Goal: Information Seeking & Learning: Learn about a topic

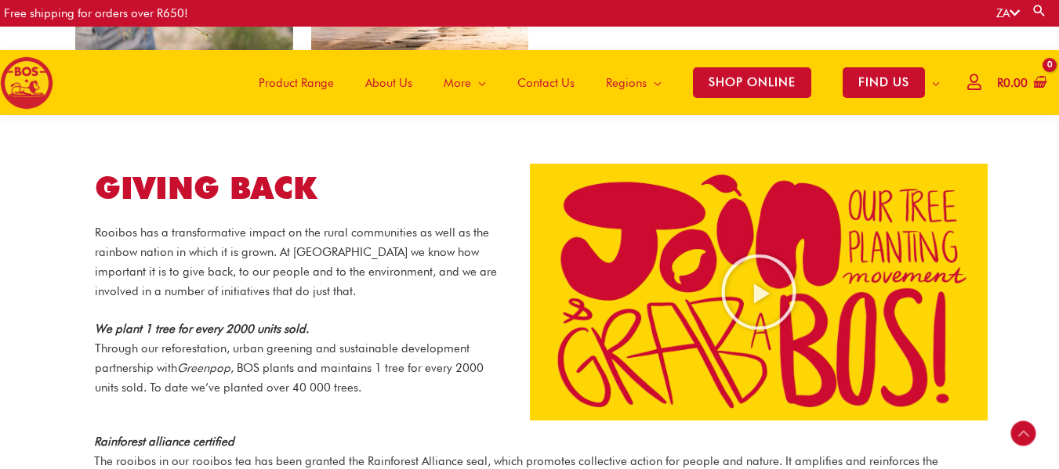
scroll to position [1538, 0]
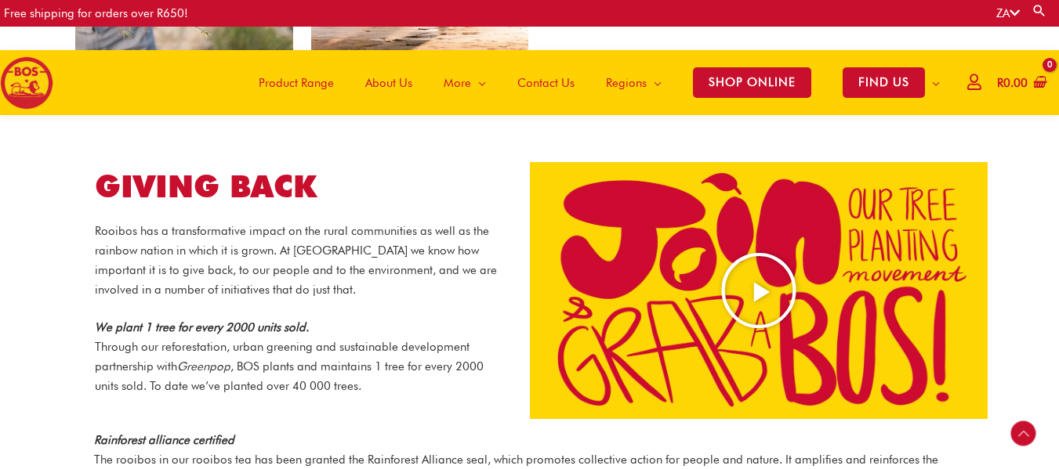
click at [599, 162] on div at bounding box center [759, 291] width 458 height 258
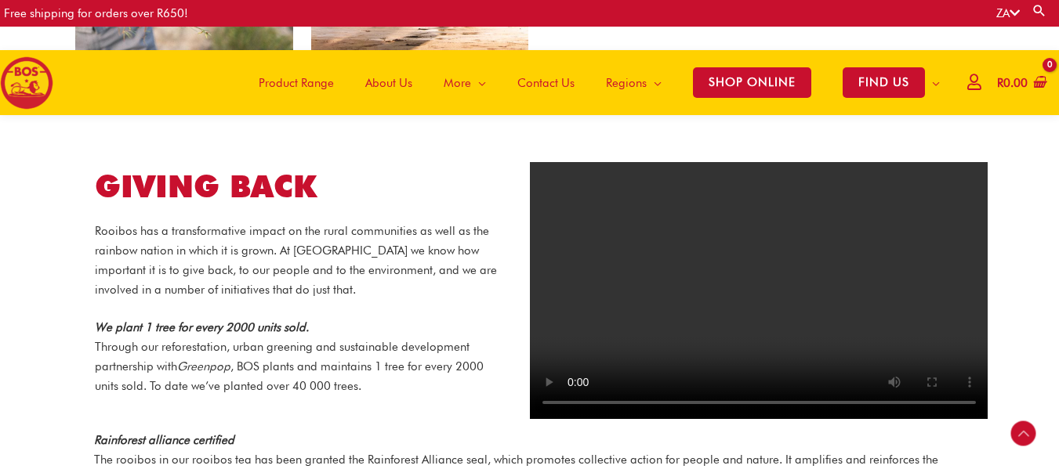
click at [679, 271] on video at bounding box center [759, 291] width 458 height 258
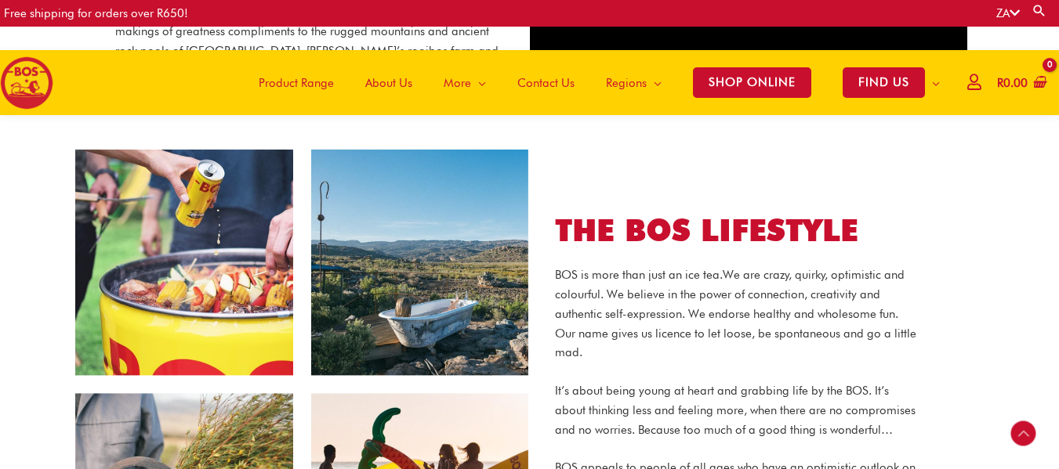
scroll to position [1020, 0]
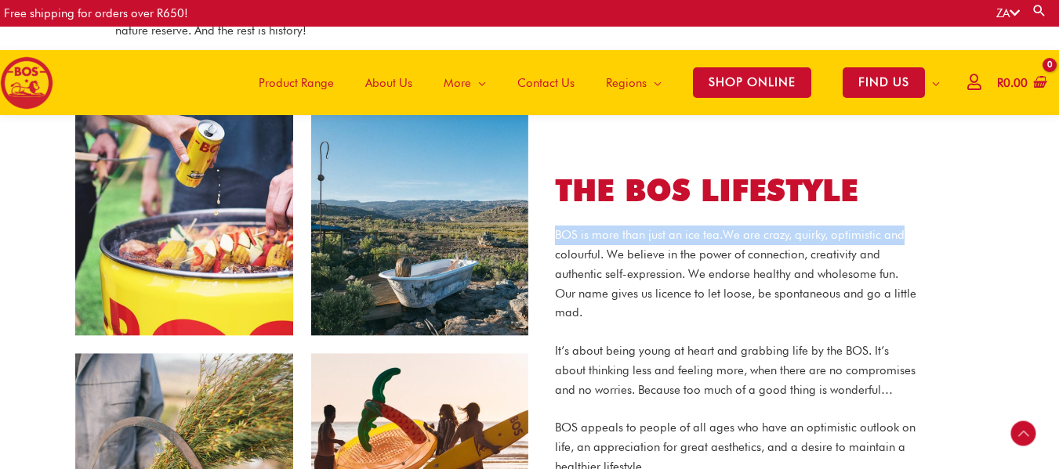
drag, startPoint x: 1058, startPoint y: 197, endPoint x: 1065, endPoint y: 211, distance: 15.1
click at [1058, 211] on html "Skip to content Free shipping for orders over R650! ZA Search for: Search Main …" at bounding box center [529, 369] width 1059 height 2779
click at [984, 212] on div "THE BOS LIFESTYLE BOS is more than just an ice tea. We are crazy, quirky, optim…" at bounding box center [757, 345] width 455 height 396
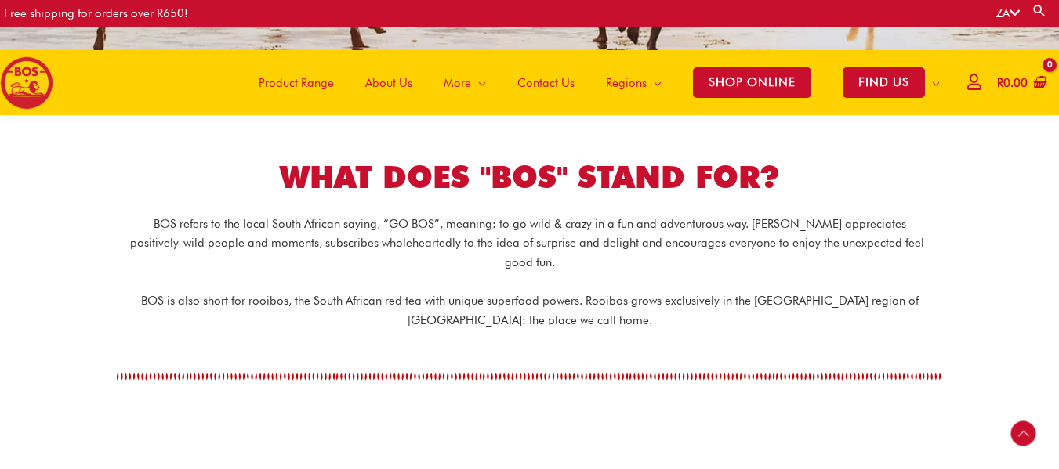
scroll to position [288, 0]
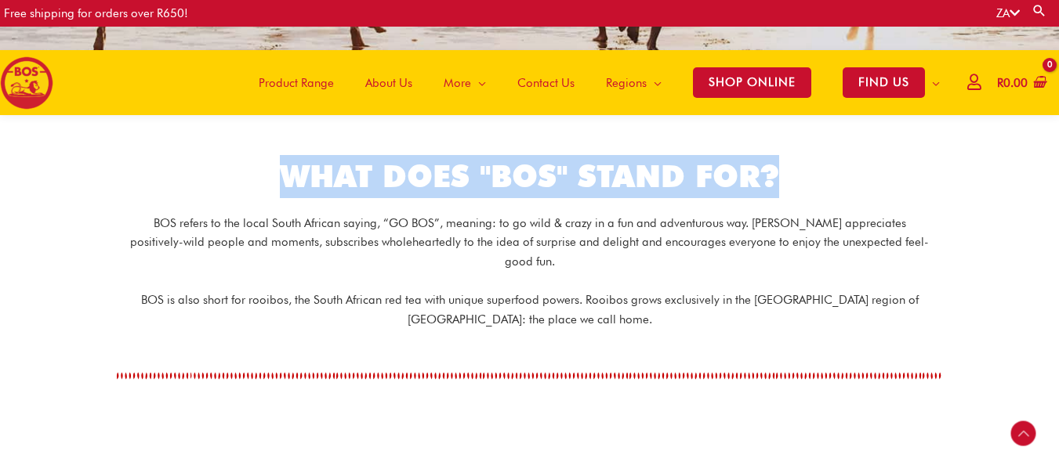
drag, startPoint x: 782, startPoint y: 173, endPoint x: 271, endPoint y: 167, distance: 511.0
click at [272, 167] on h1 "WHAT DOES "BOS" STAND FOR?" at bounding box center [530, 176] width 878 height 43
copy h1 "WHAT DOES "BOS" STAND FOR?"
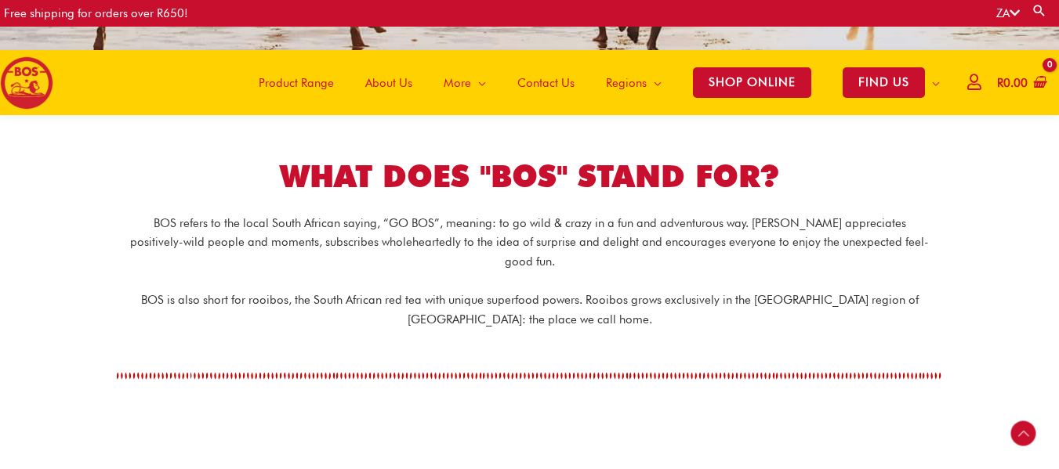
click at [741, 339] on div "BOS refers to the local South African saying, “GO BOS”, meaning: to go wild & c…" at bounding box center [529, 301] width 893 height 191
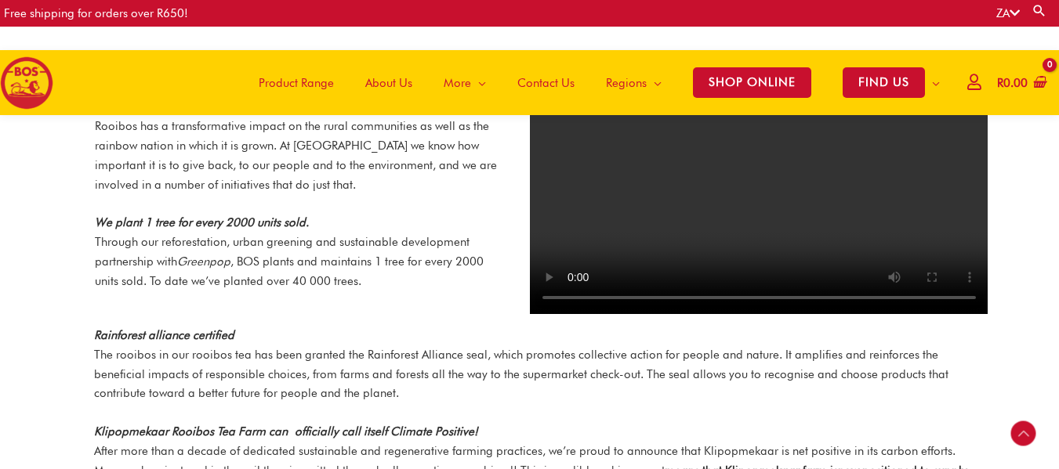
scroll to position [1646, 0]
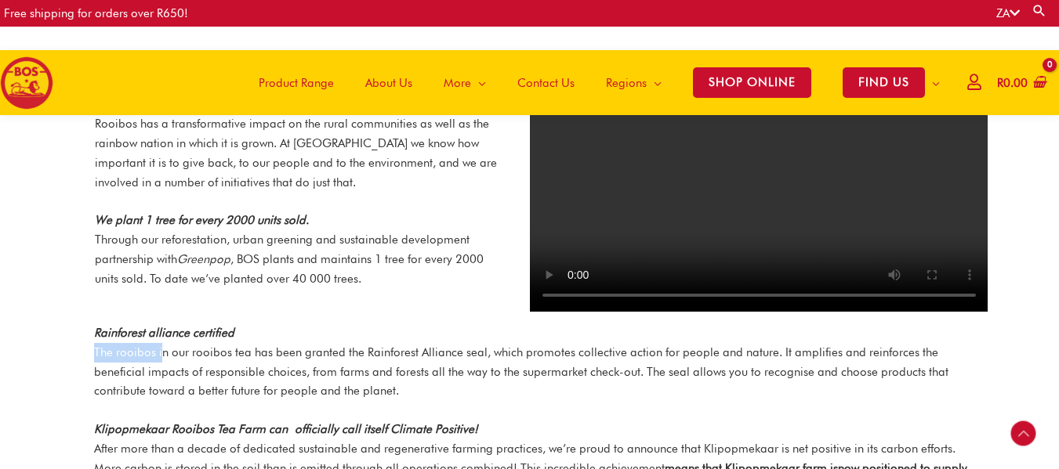
drag, startPoint x: 93, startPoint y: 336, endPoint x: 162, endPoint y: 340, distance: 69.1
click at [162, 340] on p "Rainforest alliance certified The rooibos in our rooibos tea has been granted t…" at bounding box center [533, 363] width 879 height 78
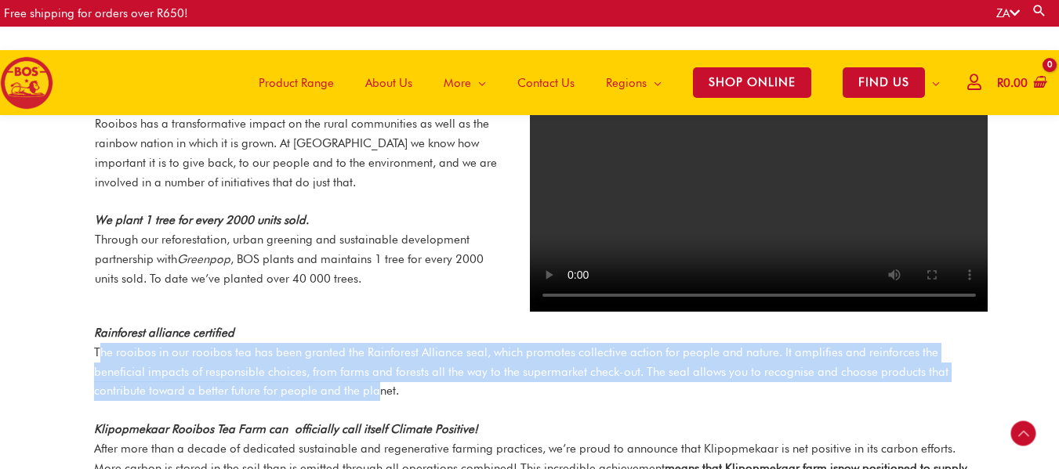
drag, startPoint x: 97, startPoint y: 331, endPoint x: 375, endPoint y: 371, distance: 281.1
click at [375, 371] on p "Rainforest alliance certified The rooibos in our rooibos tea has been granted t…" at bounding box center [533, 363] width 879 height 78
drag, startPoint x: 418, startPoint y: 377, endPoint x: 85, endPoint y: 325, distance: 337.0
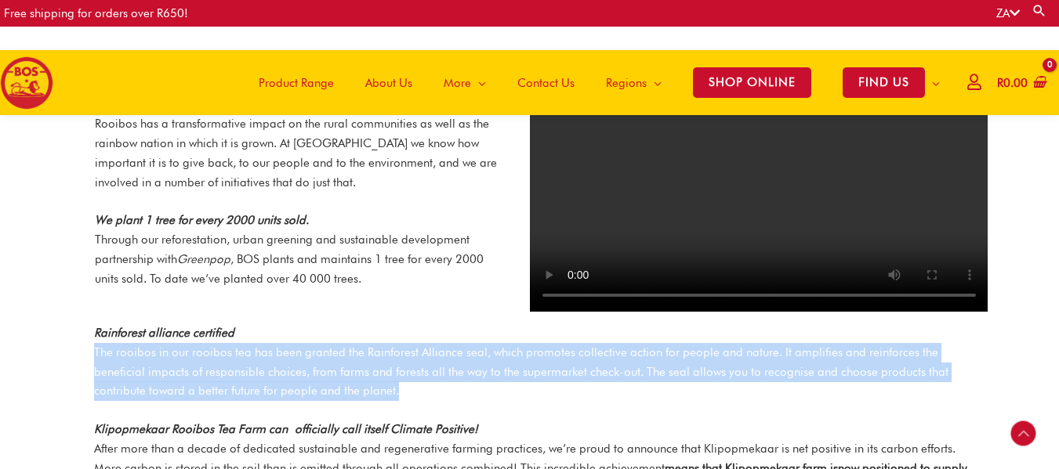
copy p "The rooibos in our rooibos tea has been granted the Rainforest Alliance seal, w…"
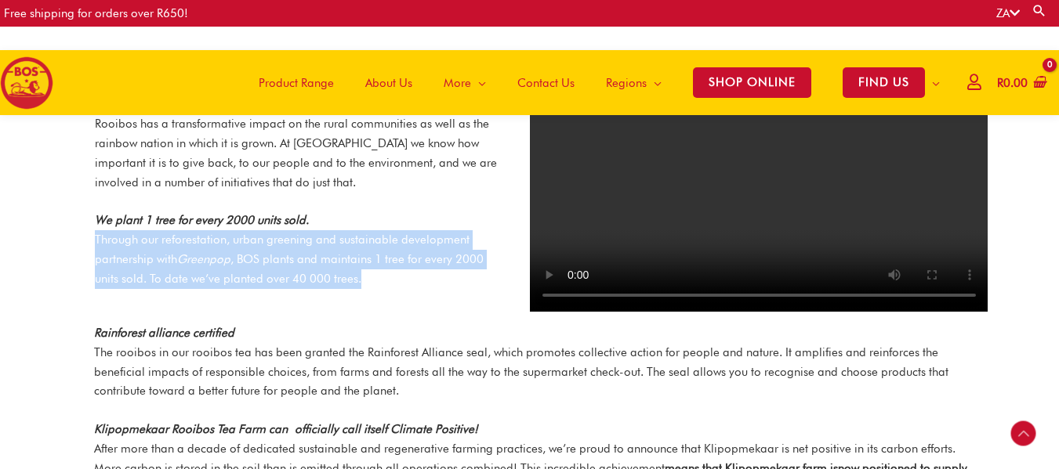
drag, startPoint x: 90, startPoint y: 221, endPoint x: 365, endPoint y: 262, distance: 278.1
click at [365, 262] on div "GIVING BACK Rooibos has a transformative impact on the rural communities as wel…" at bounding box center [300, 183] width 458 height 295
copy p "Through our reforestation, urban greening and sustainable development partnersh…"
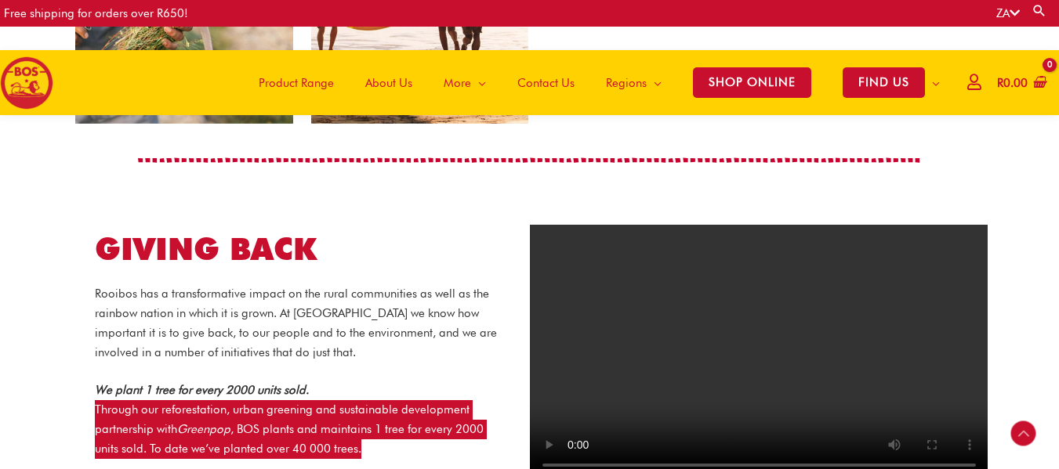
scroll to position [1541, 0]
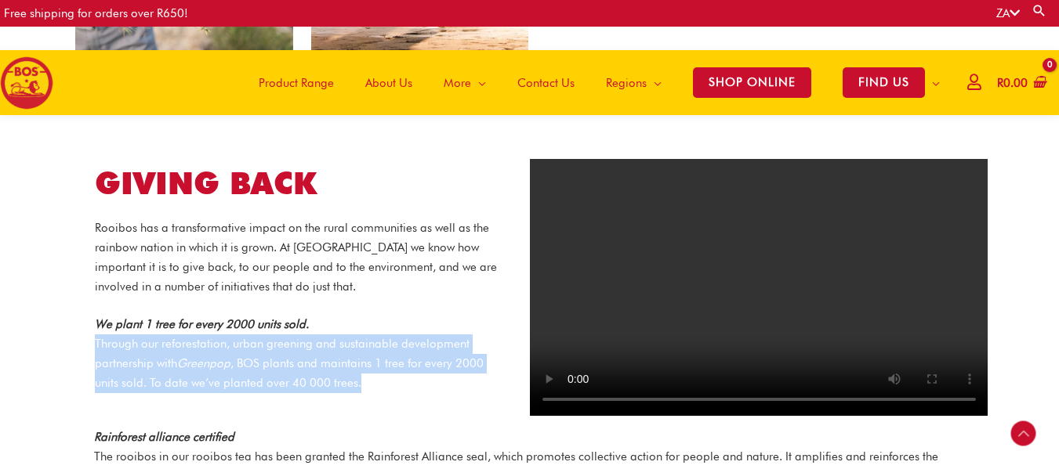
click at [831, 302] on video at bounding box center [759, 288] width 458 height 258
click at [736, 279] on video at bounding box center [759, 288] width 458 height 258
click at [853, 300] on video at bounding box center [759, 288] width 458 height 258
click at [814, 288] on video at bounding box center [759, 288] width 458 height 258
click at [695, 305] on video at bounding box center [759, 288] width 458 height 258
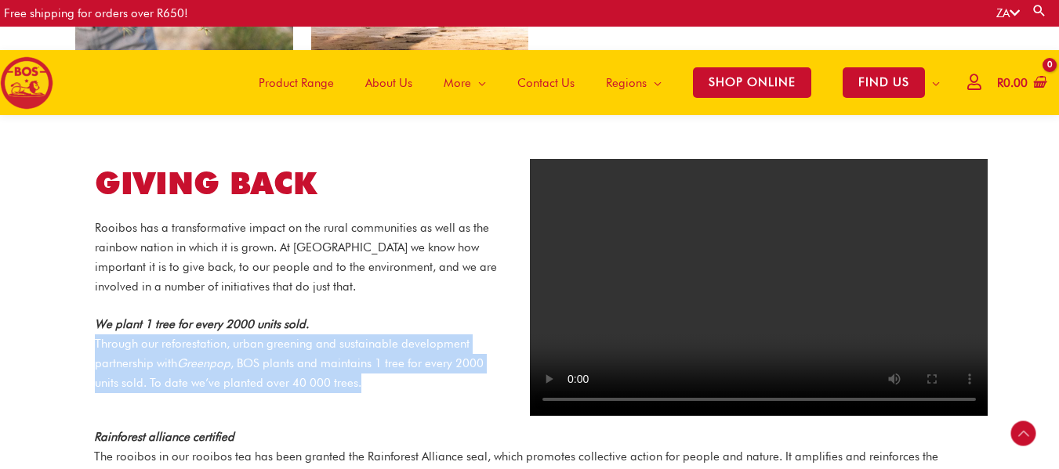
click at [771, 295] on video at bounding box center [759, 288] width 458 height 258
click at [840, 298] on video at bounding box center [759, 288] width 458 height 258
click at [707, 237] on video at bounding box center [759, 288] width 458 height 258
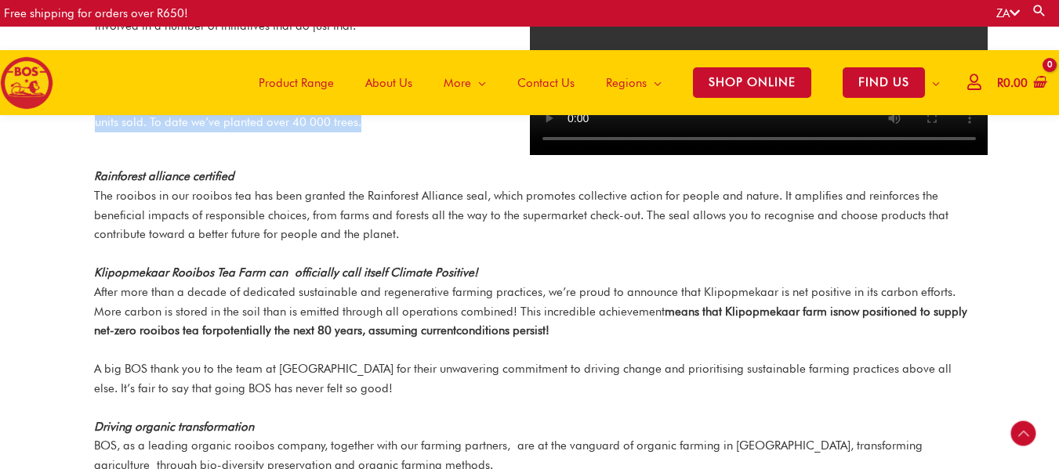
scroll to position [1828, 0]
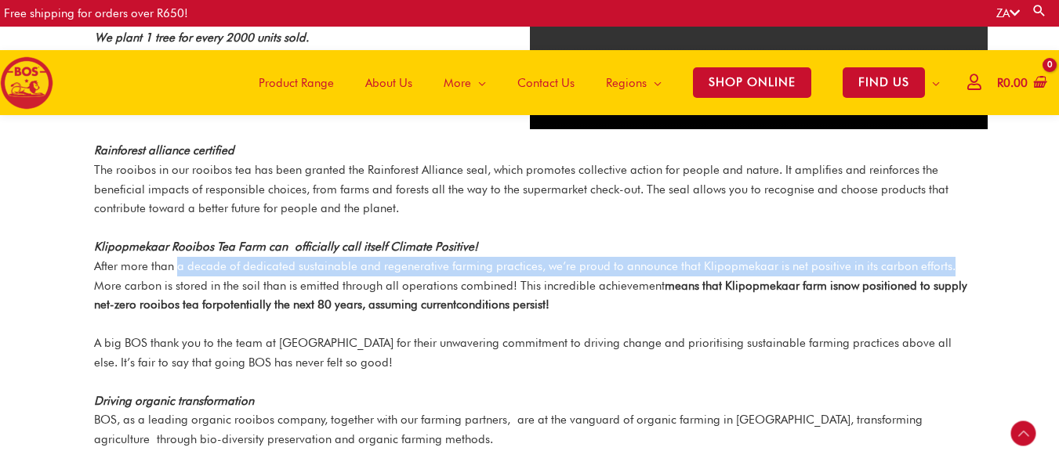
drag, startPoint x: 950, startPoint y: 255, endPoint x: 176, endPoint y: 255, distance: 773.5
click at [176, 255] on p "Klipopmekaar Rooibos Tea Farm can officially call itself Climate Positive! Afte…" at bounding box center [533, 276] width 879 height 78
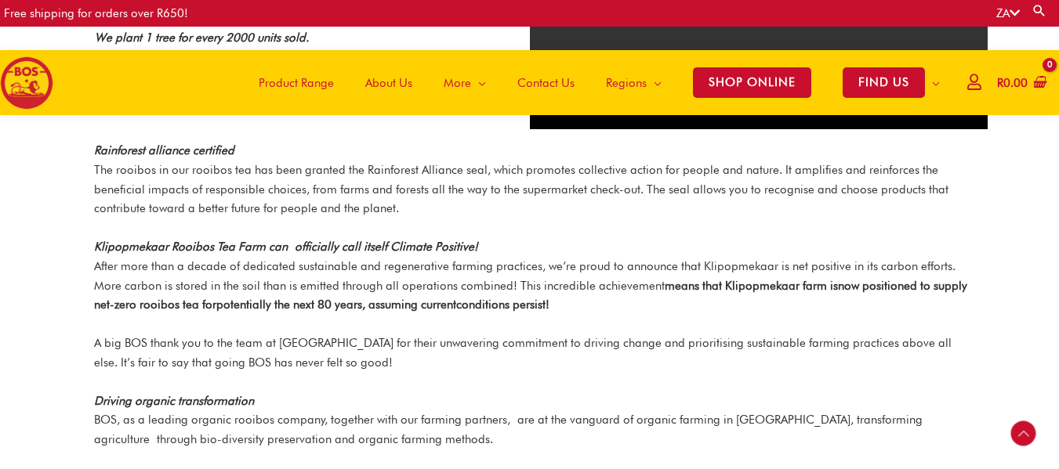
click at [556, 306] on div "Rainforest alliance certified The rooibos in our rooibos tea has been granted t…" at bounding box center [533, 369] width 879 height 456
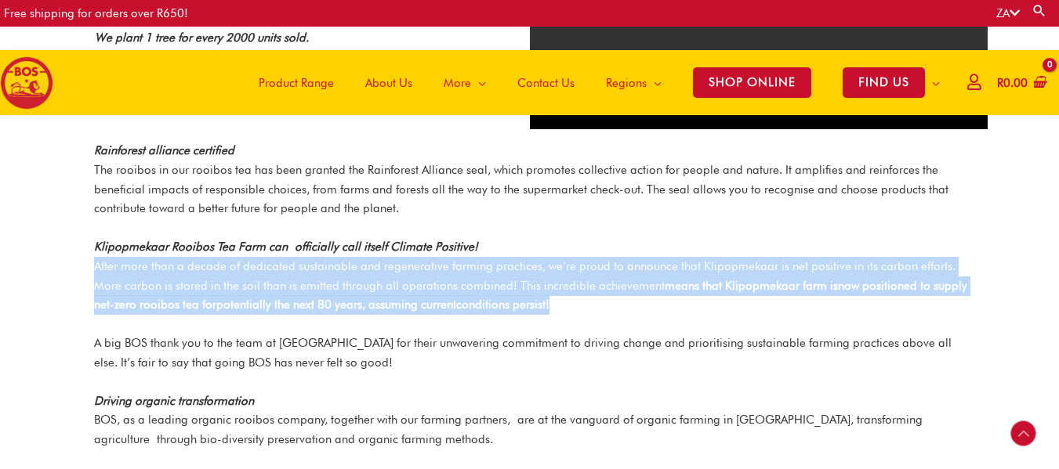
drag, startPoint x: 567, startPoint y: 291, endPoint x: 75, endPoint y: 247, distance: 494.1
click at [75, 247] on section "Rainforest alliance certified The rooibos in our rooibos tea has been granted t…" at bounding box center [529, 369] width 1059 height 456
copy p "After more than a decade of dedicated sustainable and regenerative farming prac…"
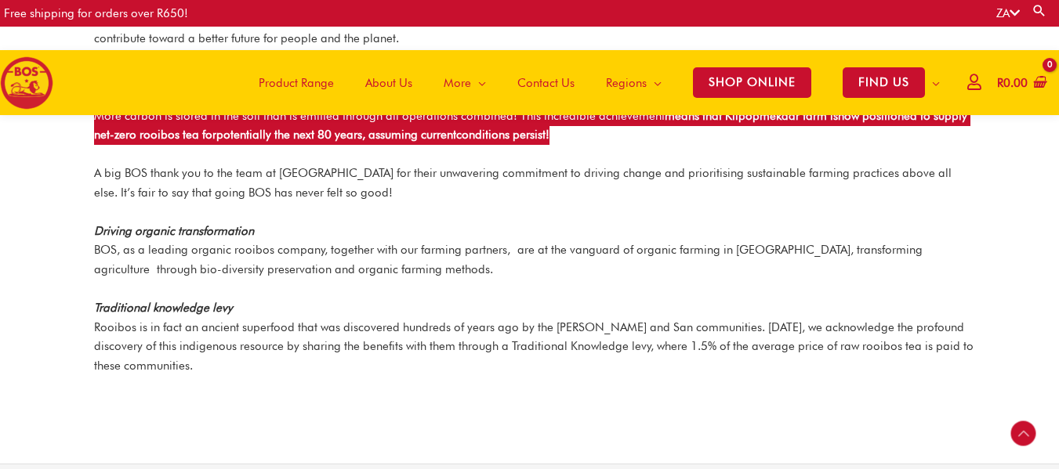
scroll to position [2012, 0]
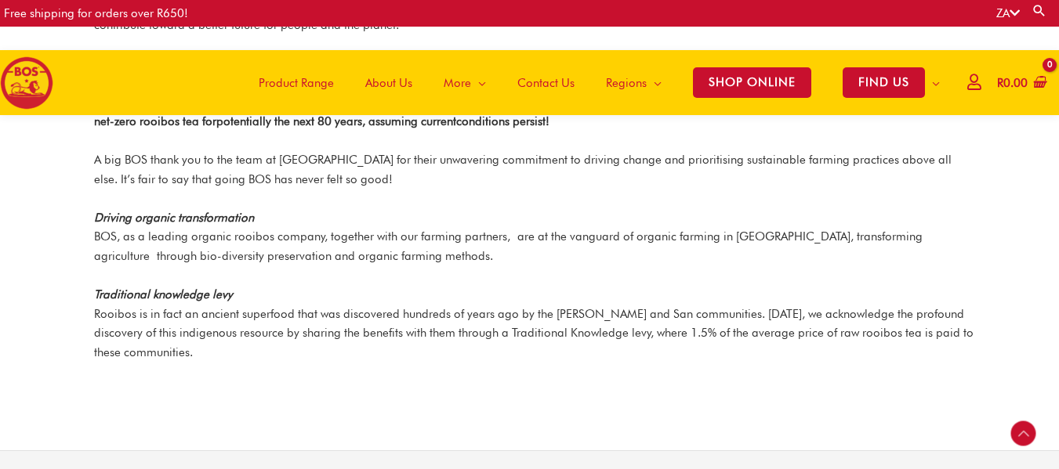
drag, startPoint x: 509, startPoint y: 266, endPoint x: 478, endPoint y: 266, distance: 30.6
click at [494, 285] on p "Traditional knowledge levy Rooibos is in fact an ancient superfood that was dis…" at bounding box center [533, 324] width 879 height 78
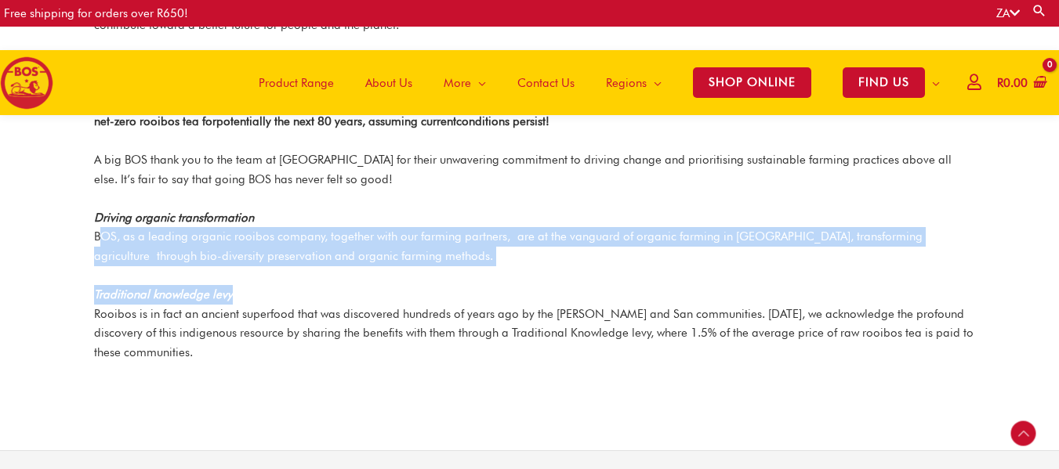
drag, startPoint x: 400, startPoint y: 248, endPoint x: 103, endPoint y: 217, distance: 298.6
click at [103, 217] on div "Rainforest alliance certified The rooibos in our rooibos tea has been granted t…" at bounding box center [533, 186] width 879 height 456
click at [103, 217] on p "Driving organic transformation BOS, as a leading organic rooibos company, toget…" at bounding box center [533, 237] width 879 height 58
drag, startPoint x: 95, startPoint y: 215, endPoint x: 392, endPoint y: 240, distance: 298.1
click at [392, 240] on p "Driving organic transformation BOS, as a leading organic rooibos company, toget…" at bounding box center [533, 237] width 879 height 58
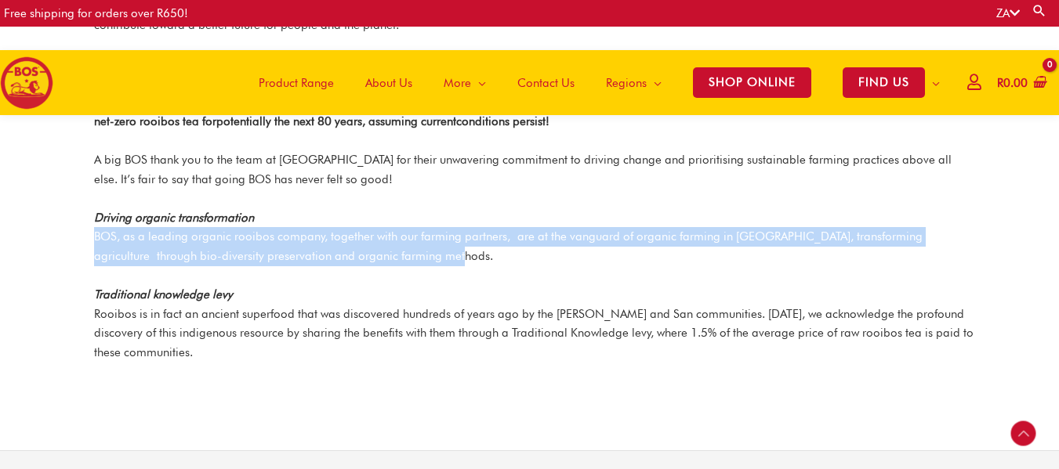
copy p "BOS, as a leading organic rooibos company, together with our farming partners, …"
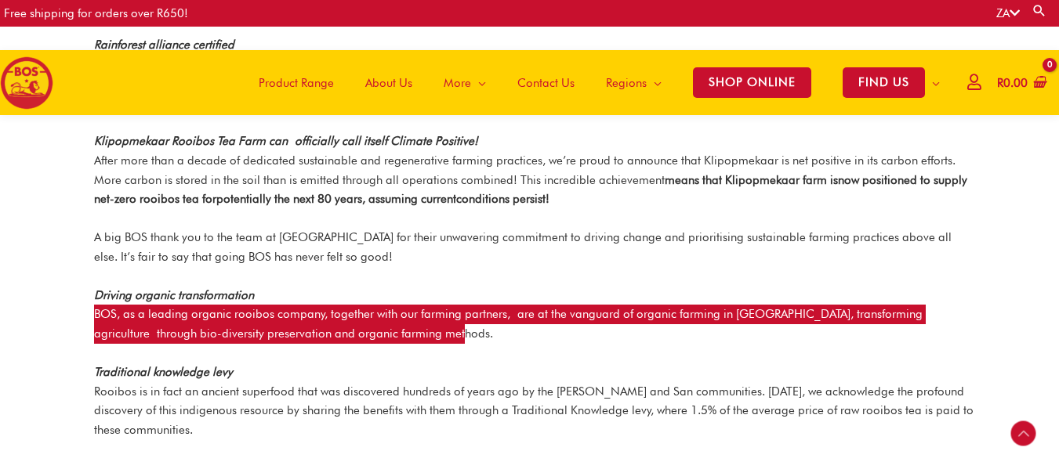
scroll to position [1959, 0]
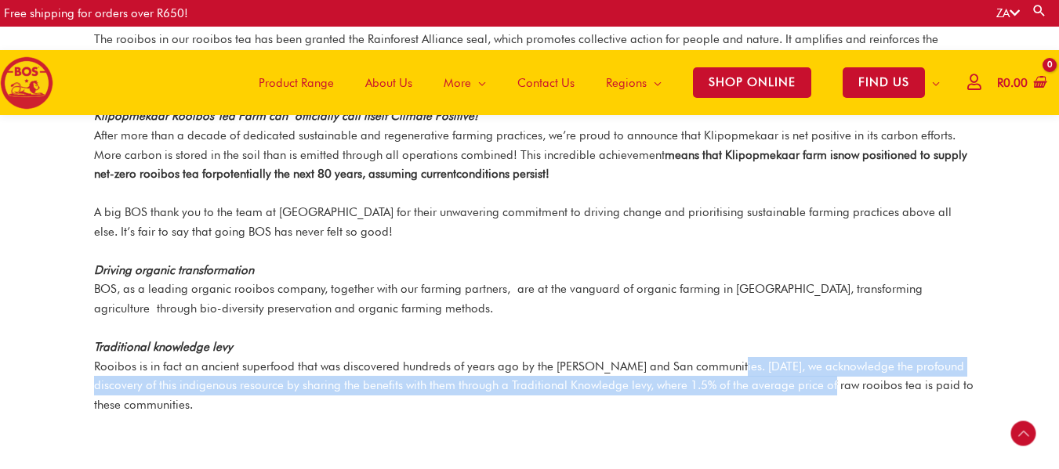
drag, startPoint x: 723, startPoint y: 341, endPoint x: 809, endPoint y: 360, distance: 88.4
click at [809, 360] on p "Traditional knowledge levy Rooibos is in fact an ancient superfood that was dis…" at bounding box center [533, 377] width 879 height 78
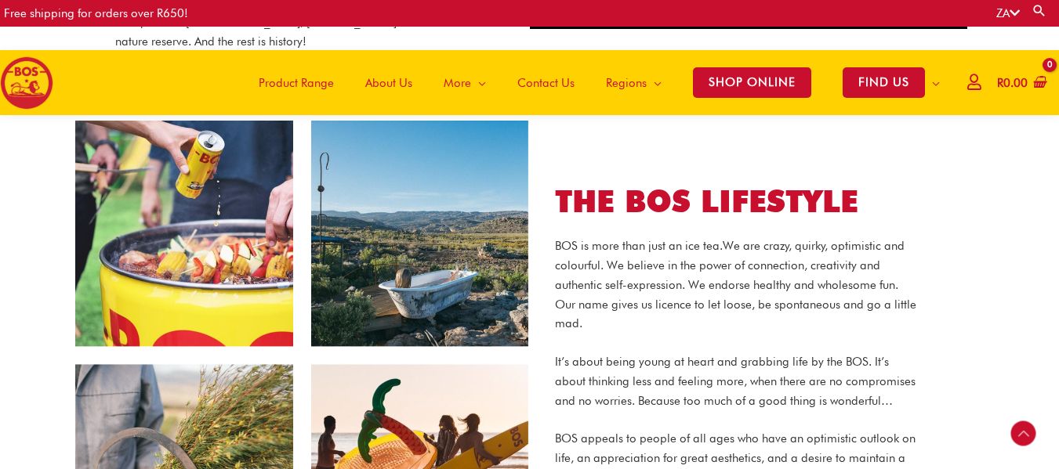
scroll to position [993, 0]
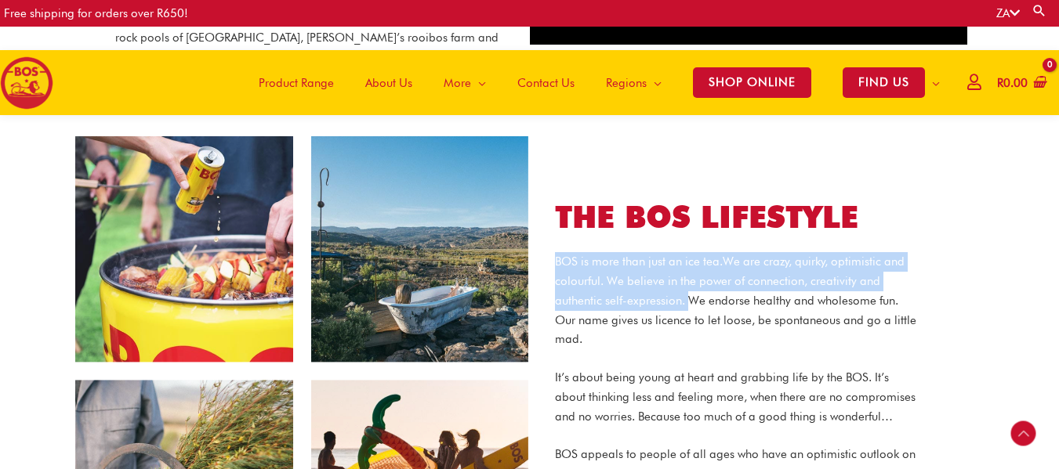
drag, startPoint x: 678, startPoint y: 281, endPoint x: 549, endPoint y: 245, distance: 133.3
click at [549, 245] on div "THE BOS LIFESTYLE BOS is more than just an ice tea. We are crazy, quirky, optim…" at bounding box center [735, 371] width 408 height 349
copy p "BOS is more than just an ice tea. We are crazy, quirky, optimistic and colourfu…"
